Goal: Navigation & Orientation: Find specific page/section

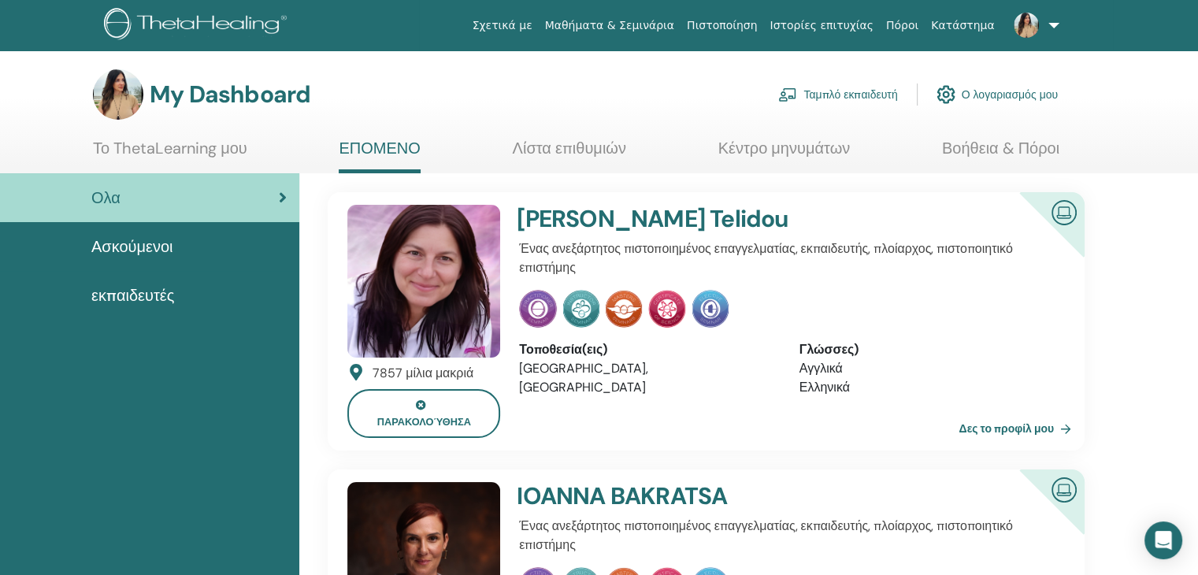
click at [554, 156] on link "Λίστα επιθυμιών" at bounding box center [569, 154] width 113 height 31
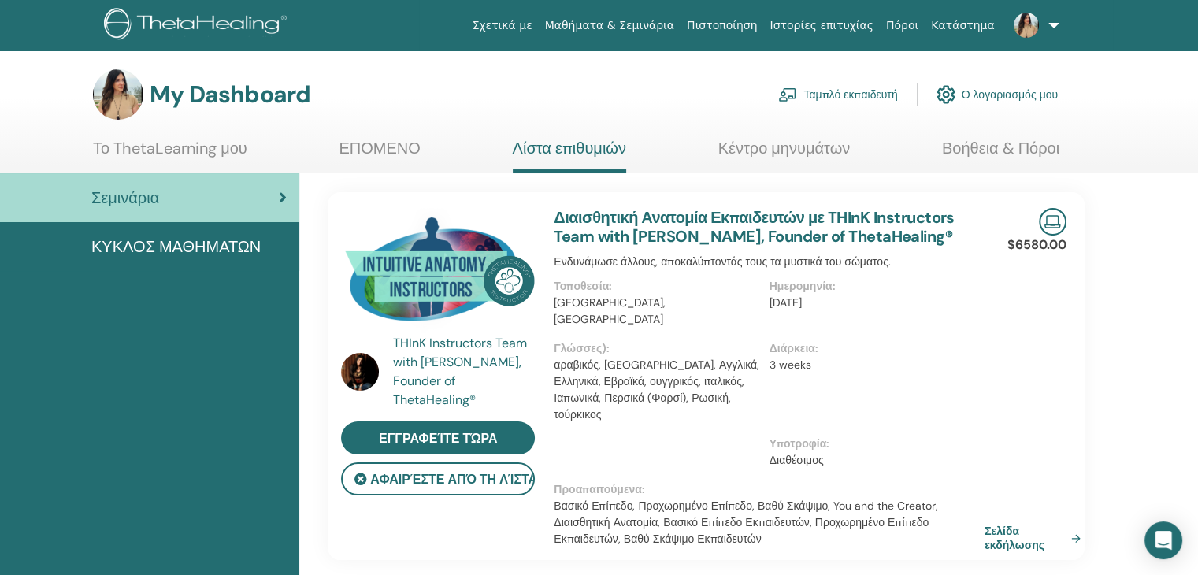
click at [780, 148] on link "Κέντρο μηνυμάτων" at bounding box center [785, 154] width 132 height 31
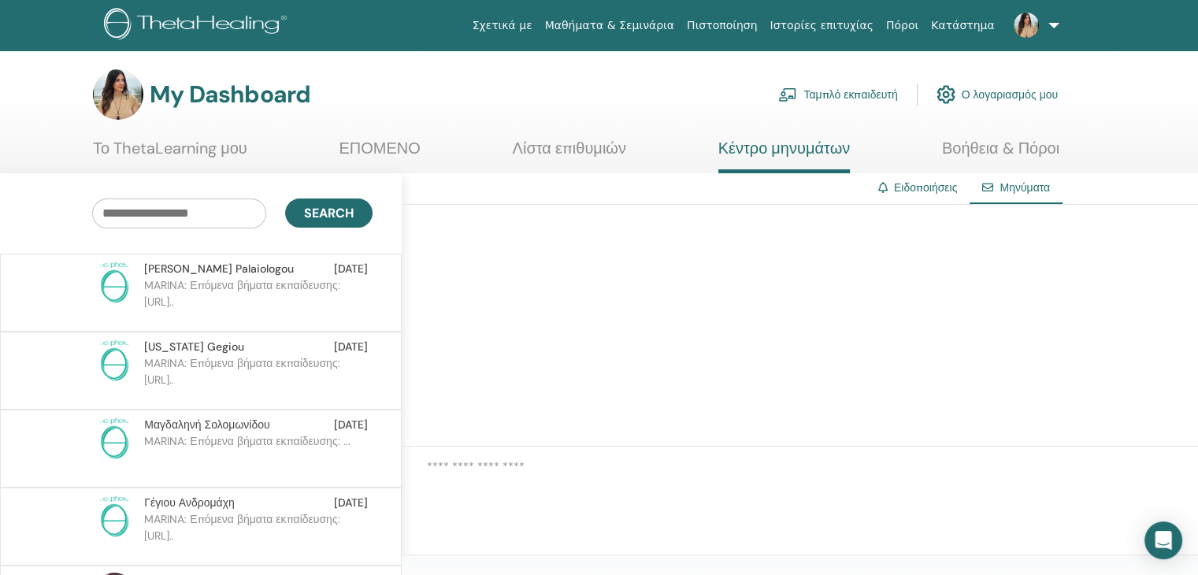
click at [555, 146] on link "Λίστα επιθυμιών" at bounding box center [569, 154] width 113 height 31
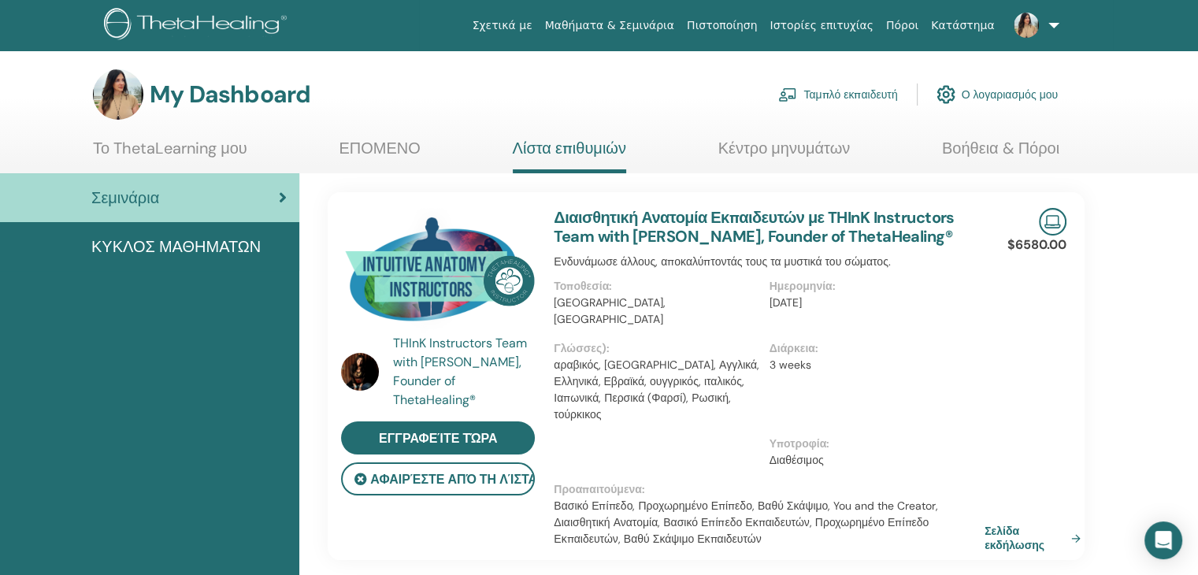
click at [456, 283] on img at bounding box center [438, 273] width 194 height 131
